Goal: Task Accomplishment & Management: Manage account settings

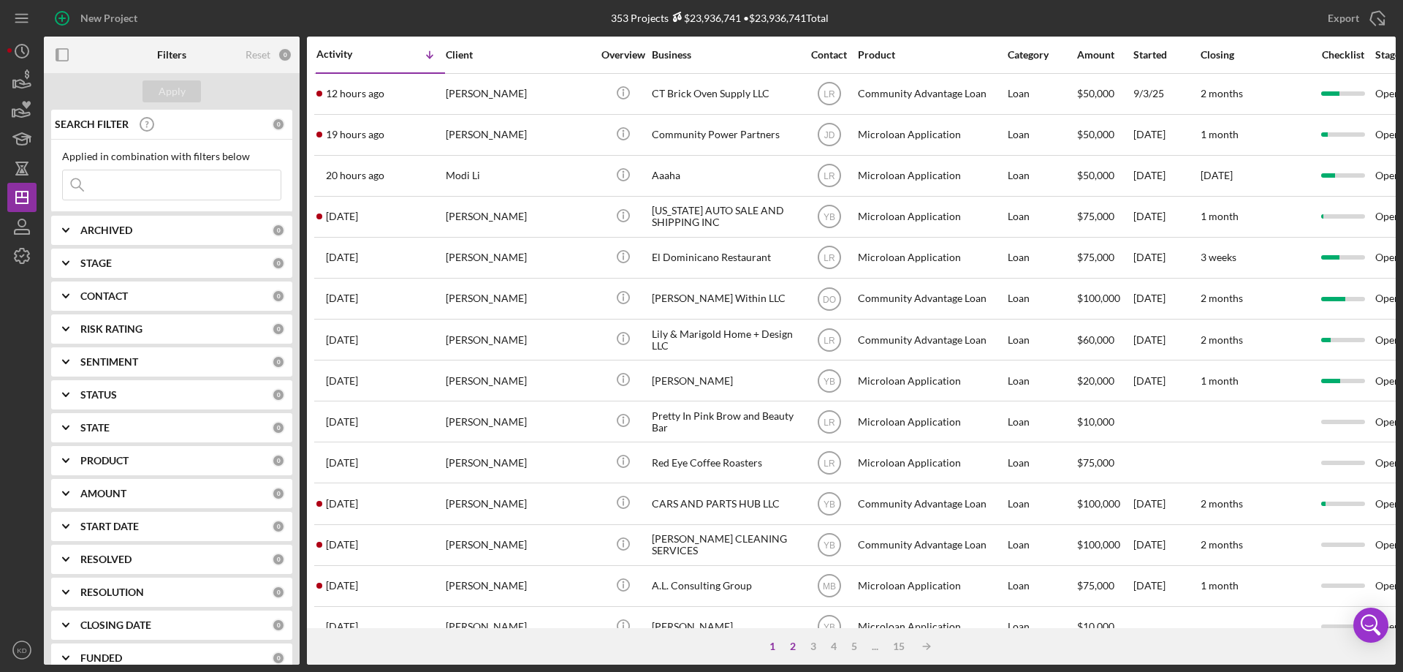
click at [789, 642] on div "2" at bounding box center [793, 646] width 20 height 12
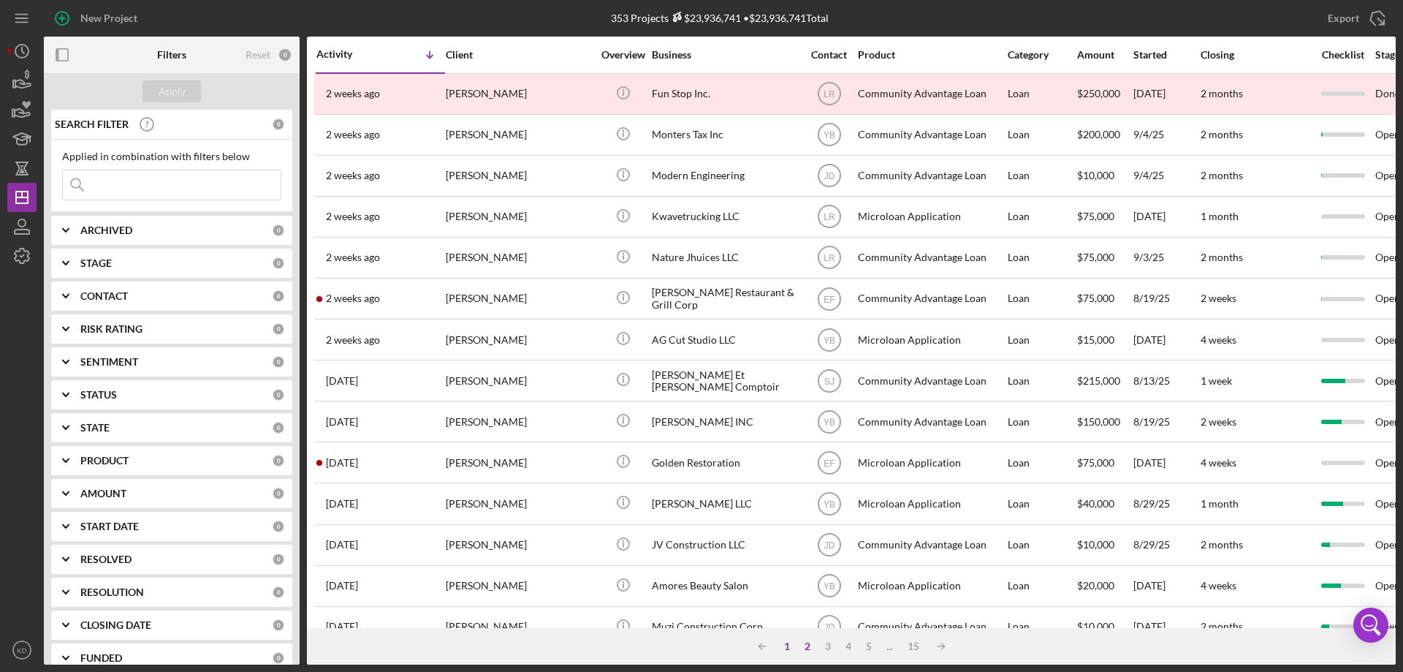
click at [786, 648] on div "1" at bounding box center [787, 646] width 20 height 12
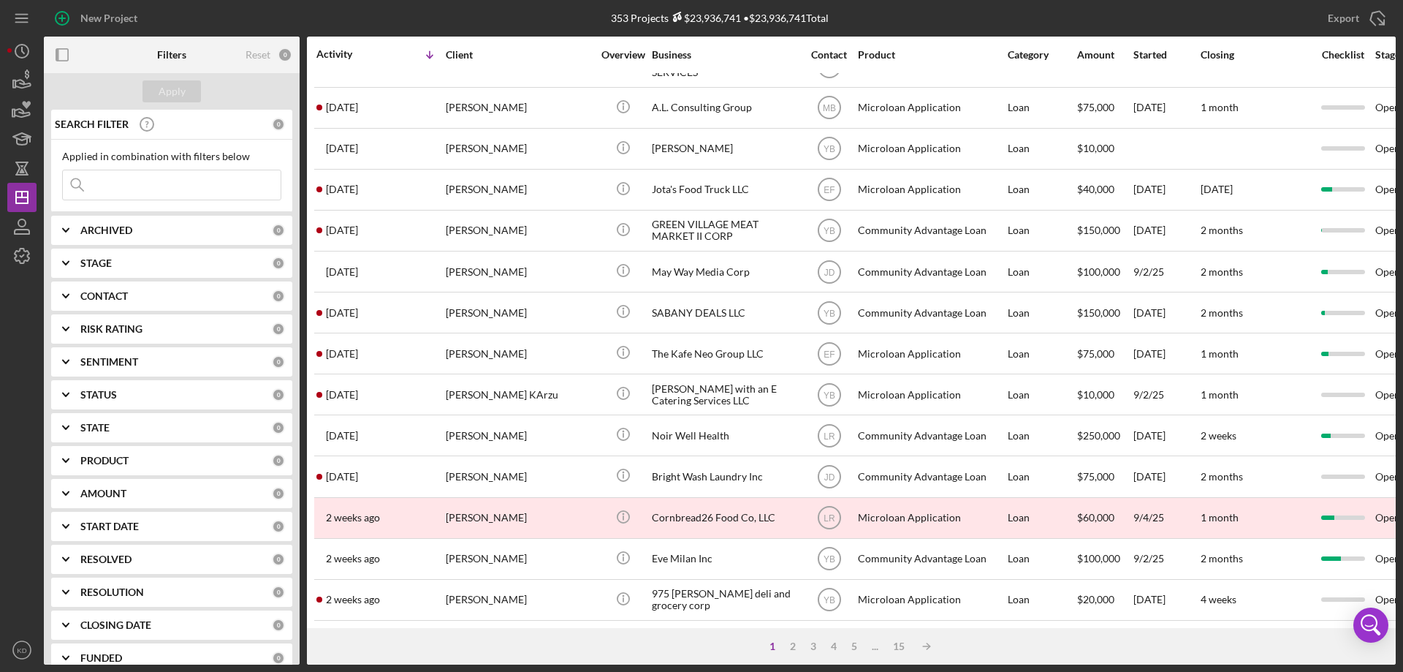
scroll to position [489, 0]
click at [790, 641] on div "2" at bounding box center [793, 646] width 20 height 12
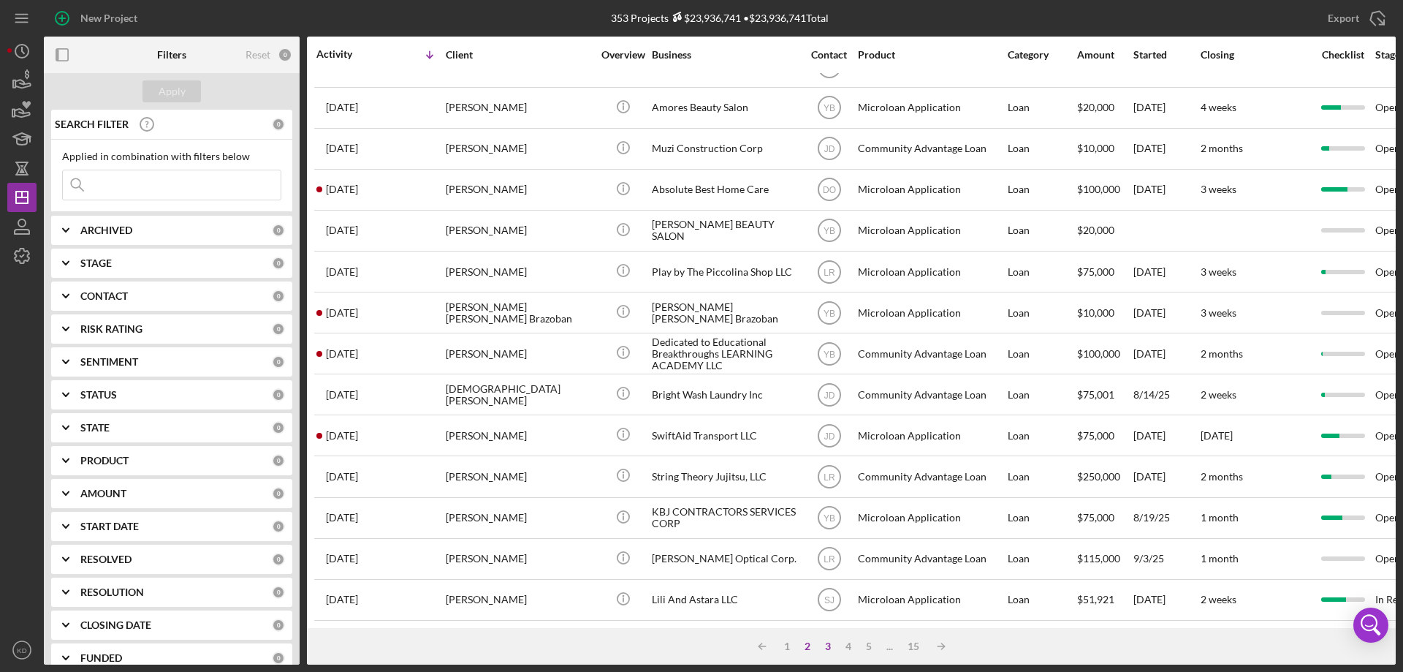
click at [829, 645] on div "3" at bounding box center [828, 646] width 20 height 12
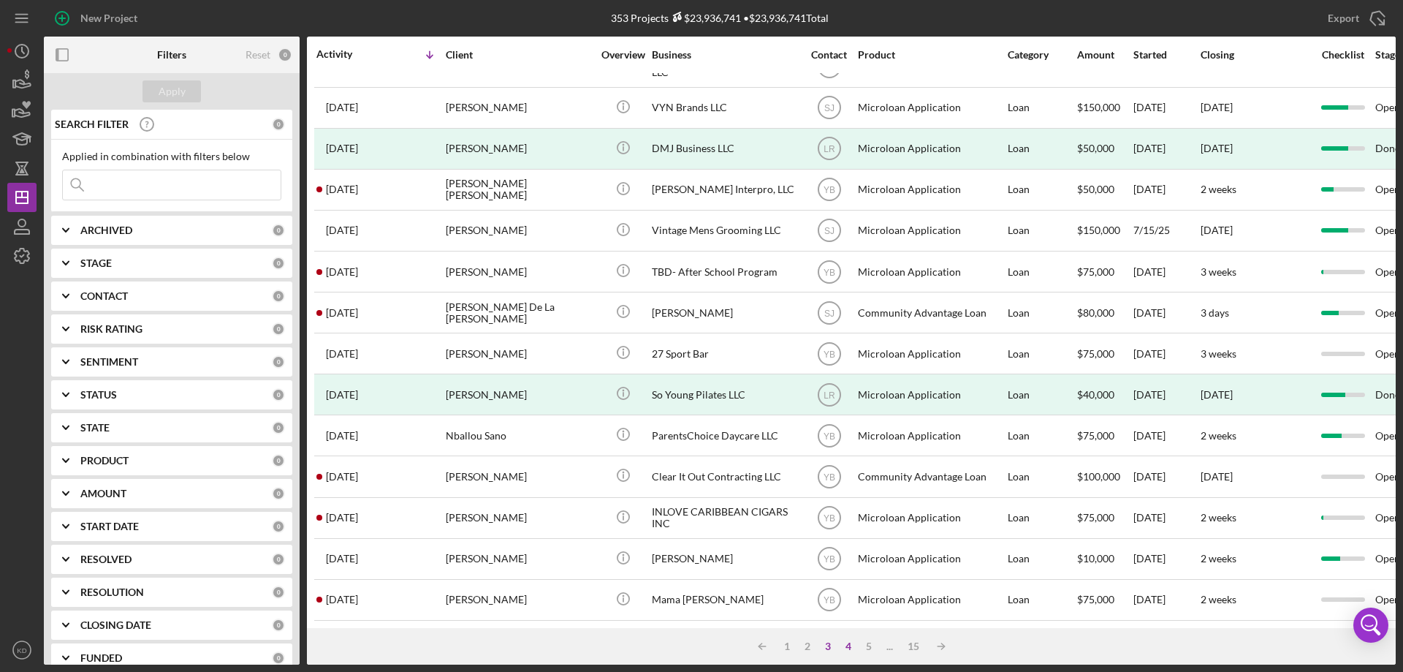
click at [846, 642] on div "4" at bounding box center [848, 646] width 20 height 12
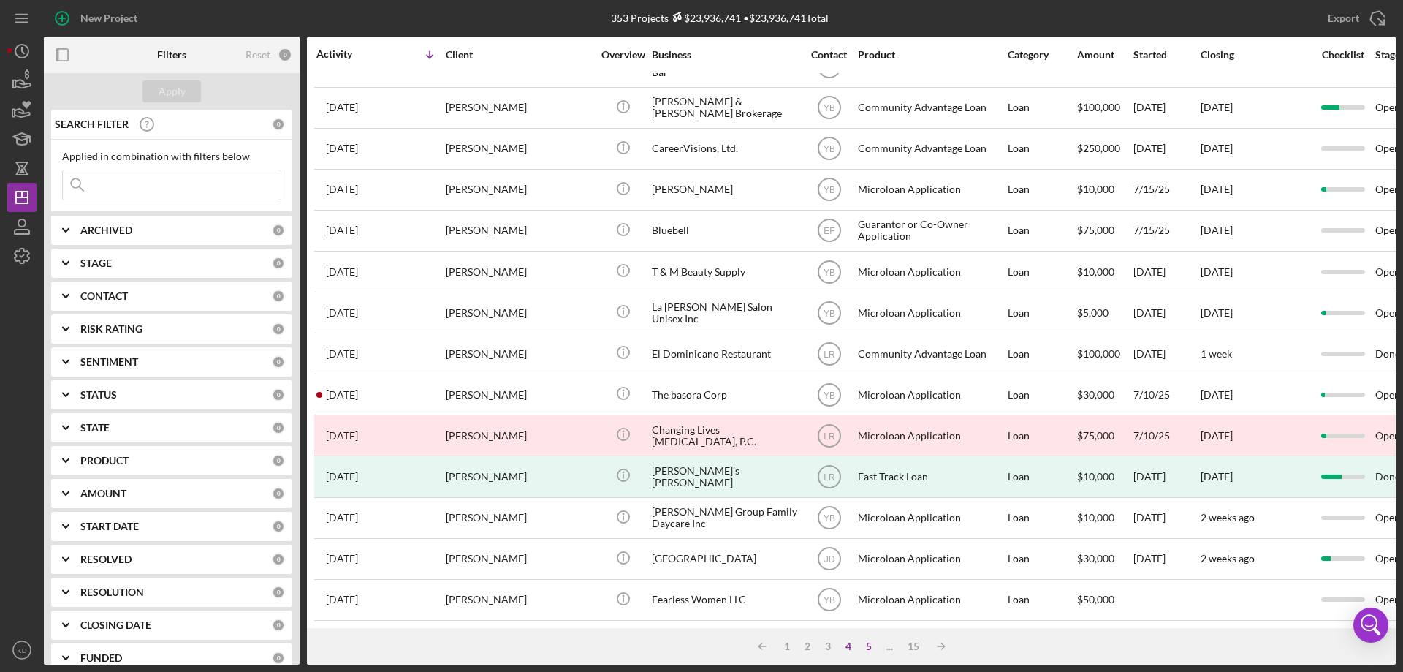
click at [866, 645] on div "5" at bounding box center [869, 646] width 20 height 12
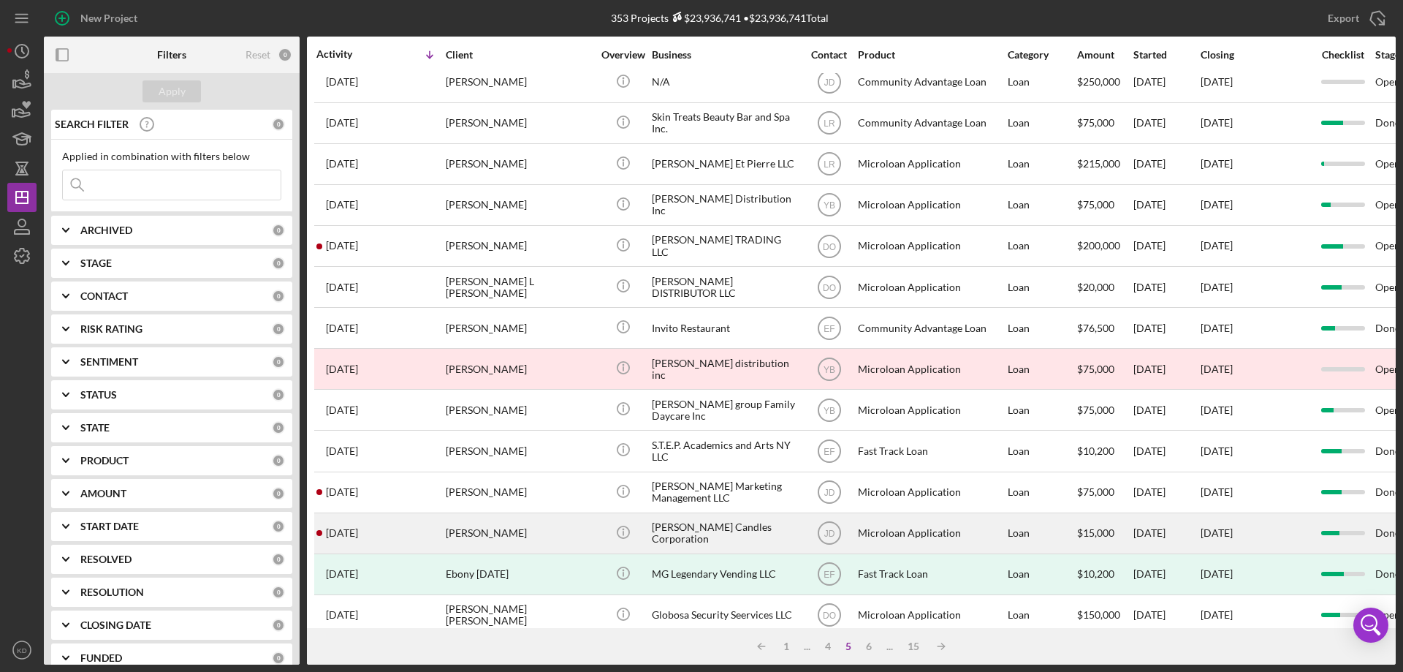
scroll to position [0, 0]
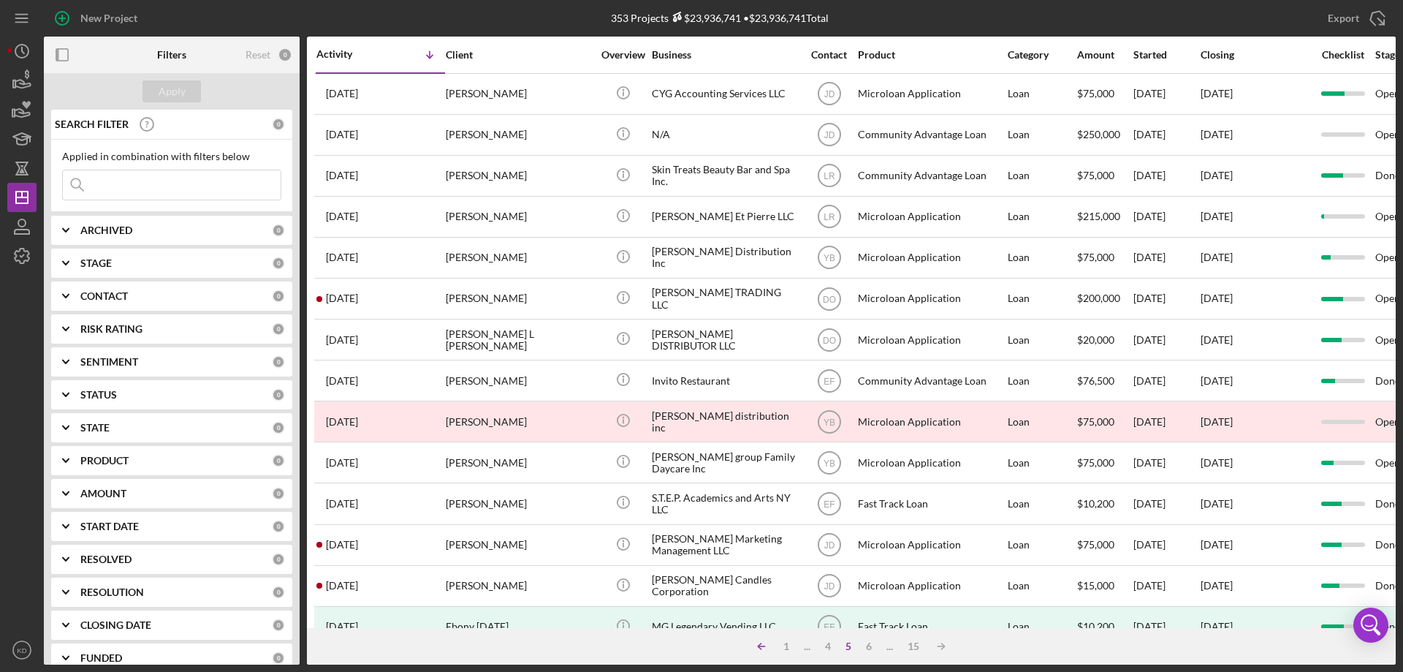
click at [765, 649] on icon "Icon/Table Sort Arrow" at bounding box center [761, 645] width 29 height 29
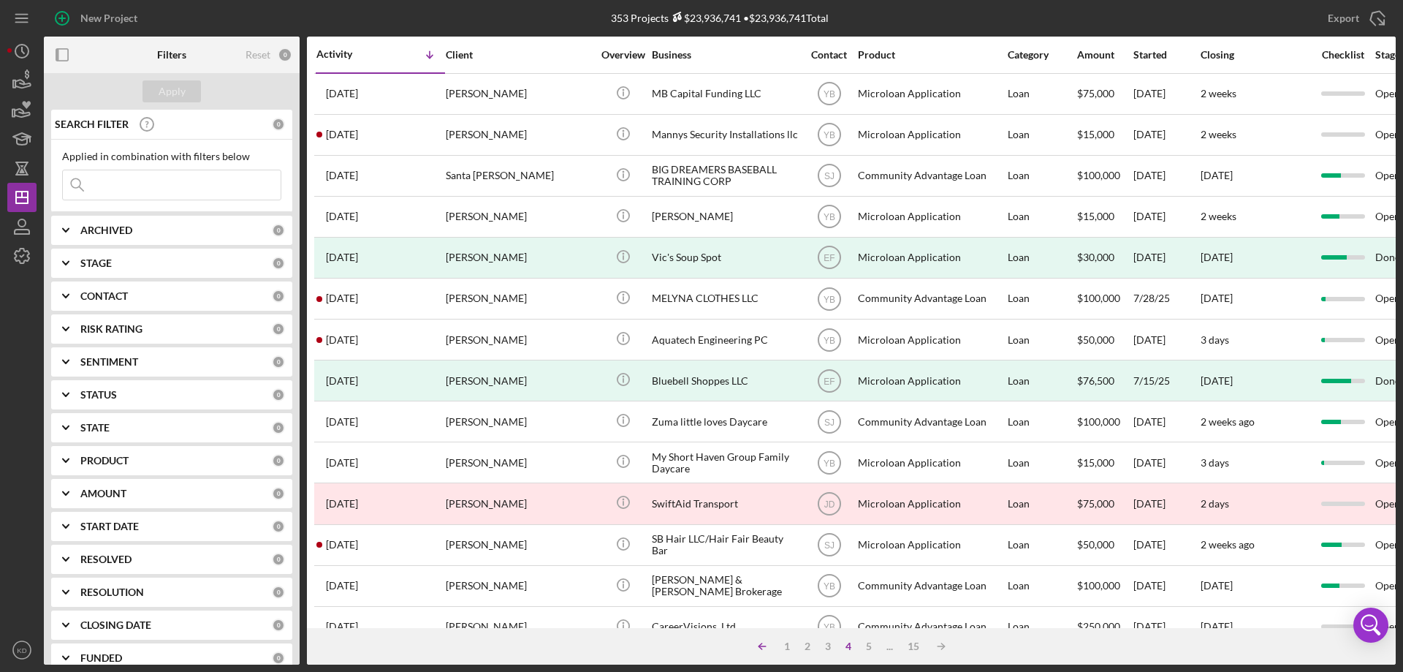
click at [765, 649] on icon "Icon/Table Sort Arrow" at bounding box center [762, 645] width 29 height 29
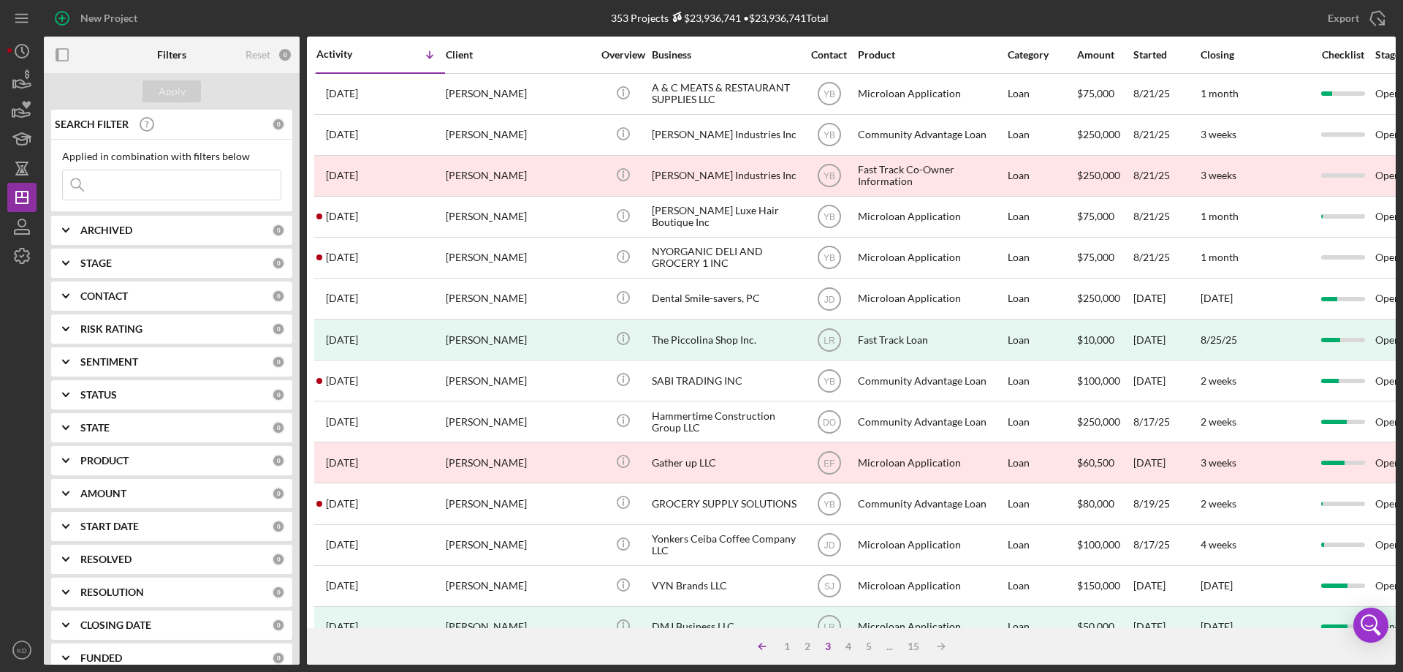
click at [765, 649] on icon "Icon/Table Sort Arrow" at bounding box center [762, 645] width 29 height 29
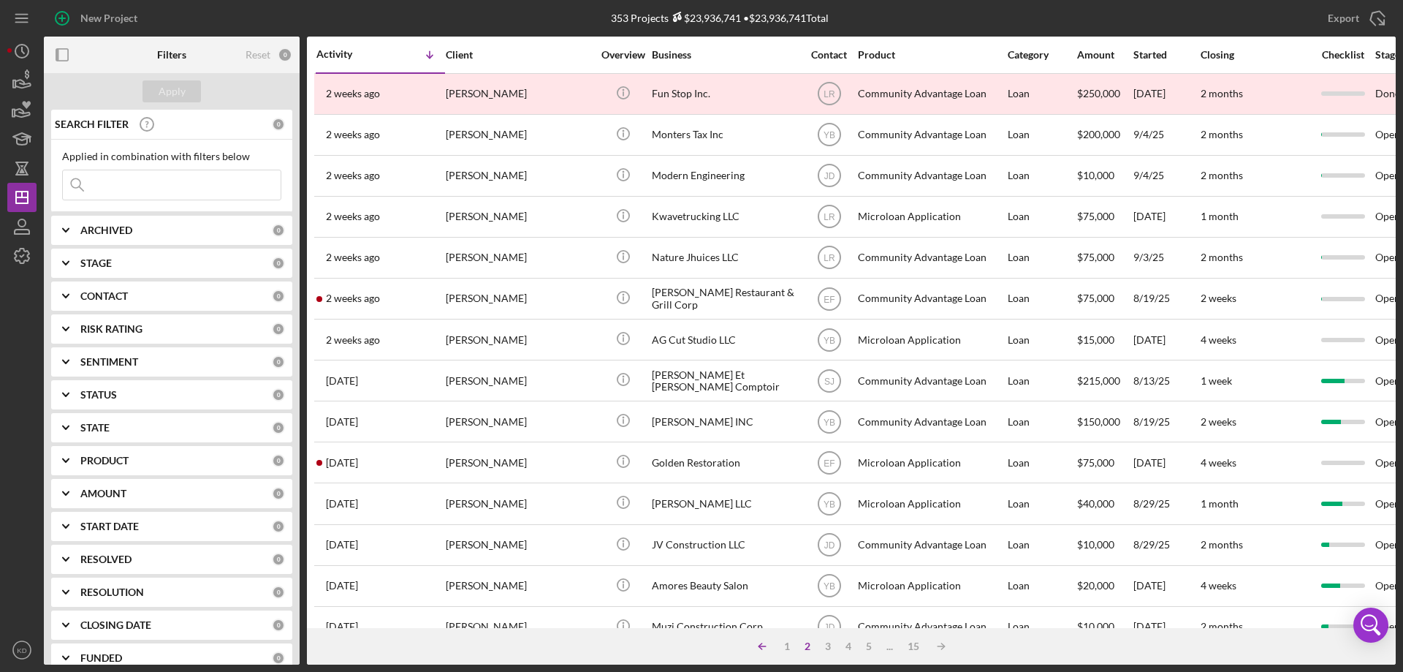
click at [765, 649] on icon "Icon/Table Sort Arrow" at bounding box center [762, 645] width 29 height 29
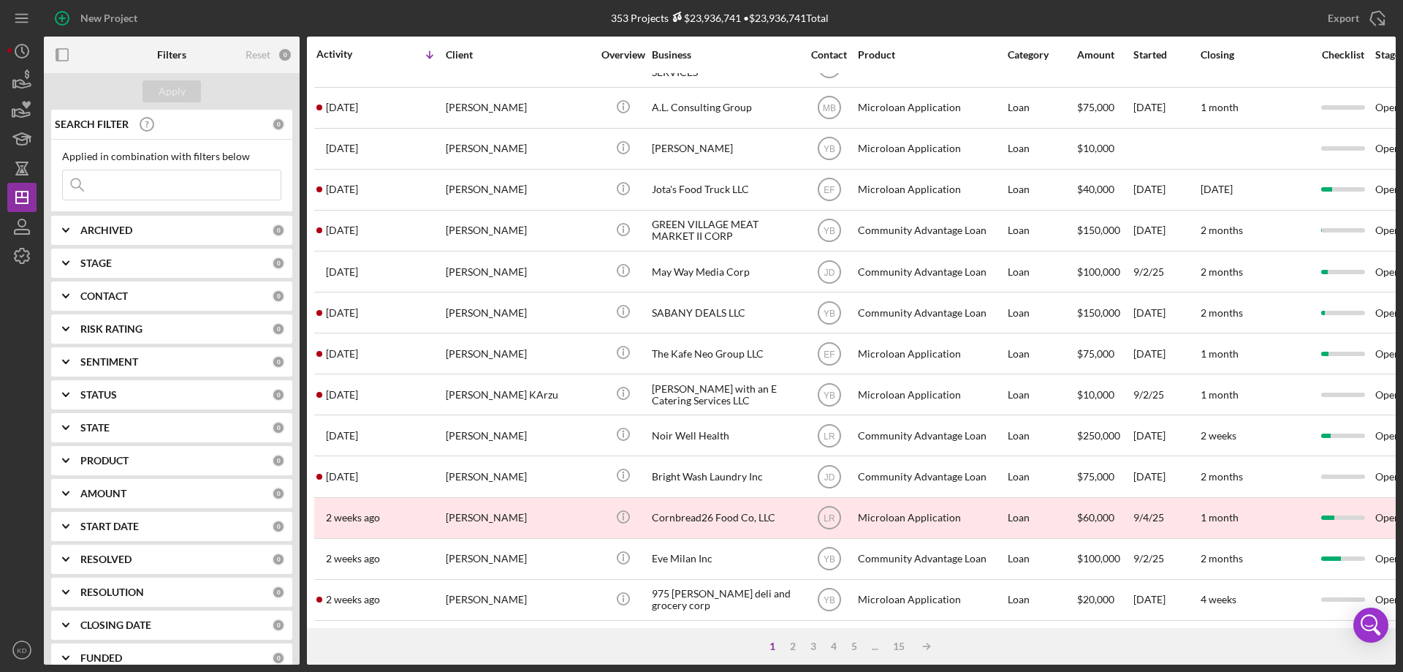
scroll to position [489, 0]
click at [790, 644] on div "2" at bounding box center [793, 646] width 20 height 12
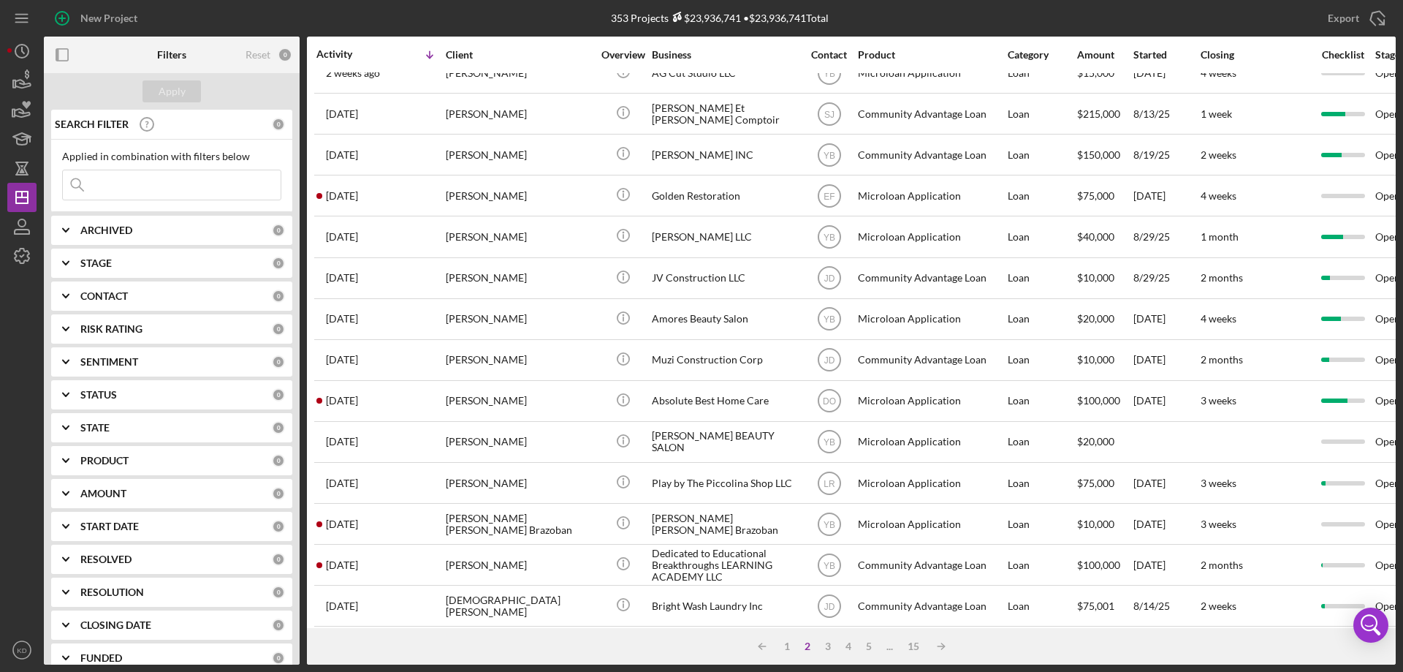
scroll to position [0, 0]
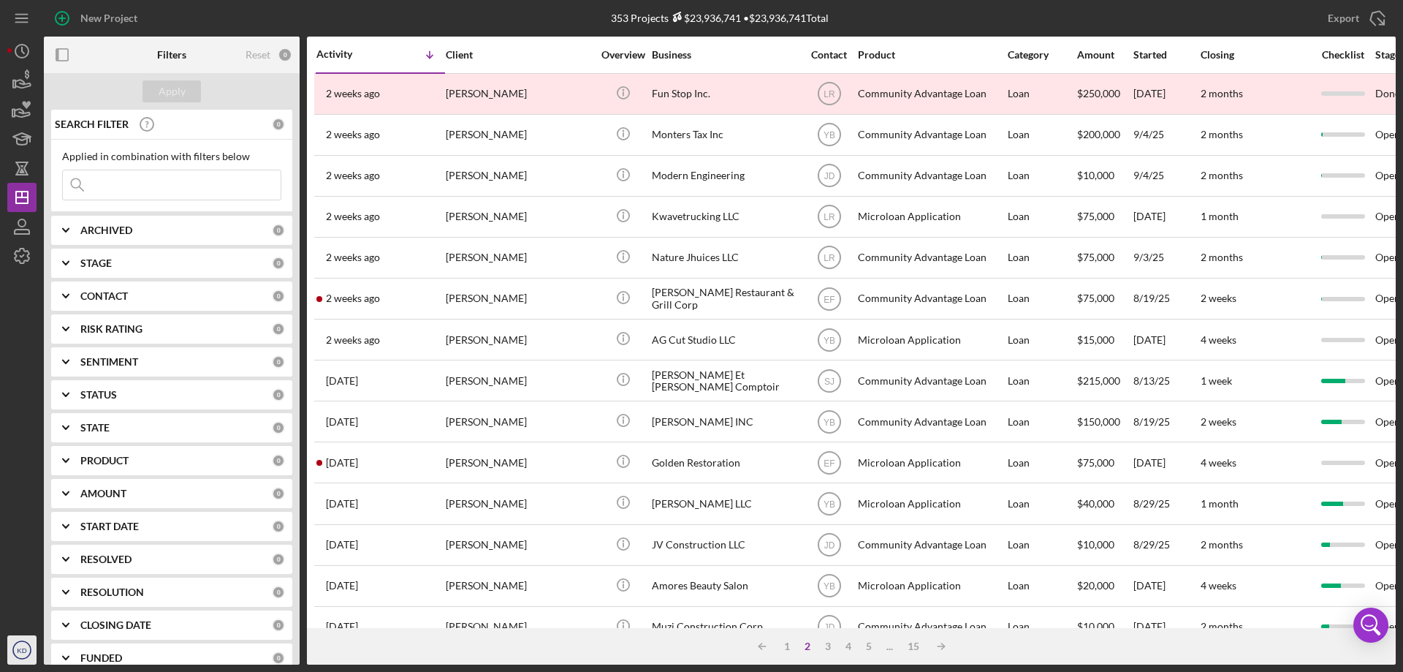
click at [23, 650] on text "KD" at bounding box center [22, 650] width 10 height 8
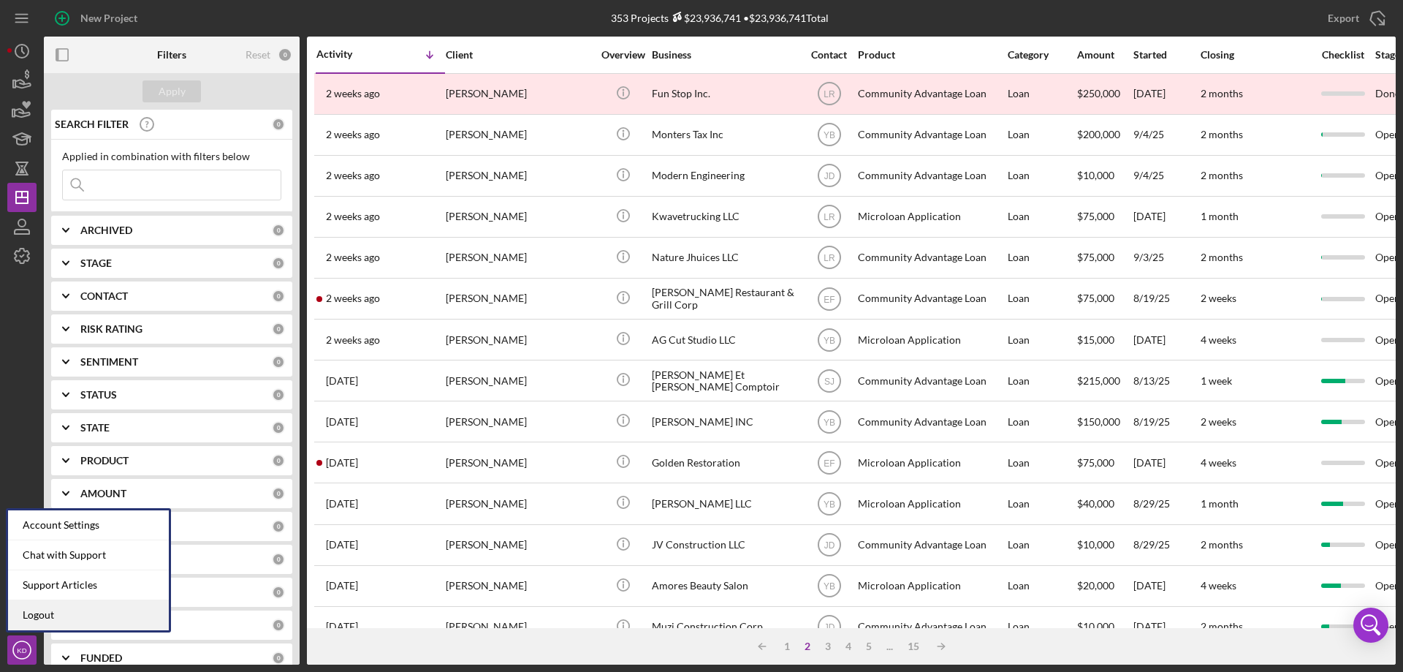
click at [41, 615] on link "Logout" at bounding box center [88, 615] width 161 height 30
